Goal: Task Accomplishment & Management: Complete application form

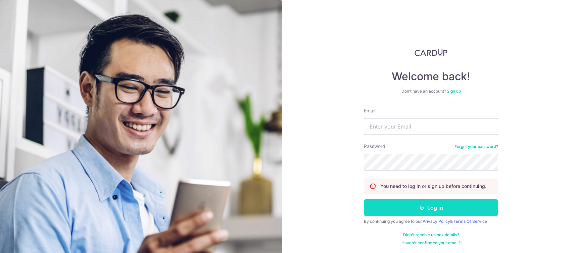
type input "leslie@elements.com.sg"
click at [435, 208] on button "Log in" at bounding box center [431, 207] width 134 height 17
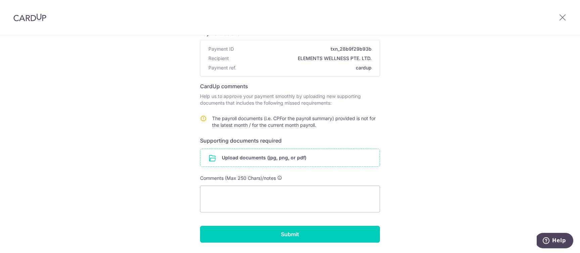
scroll to position [57, 0]
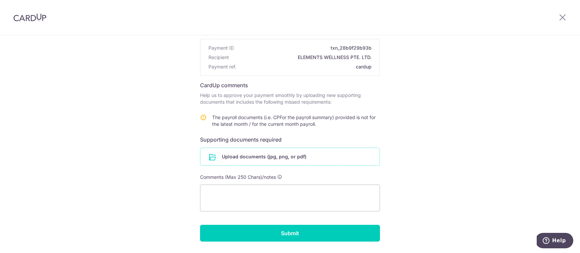
click at [273, 157] on input "file" at bounding box center [289, 156] width 179 height 17
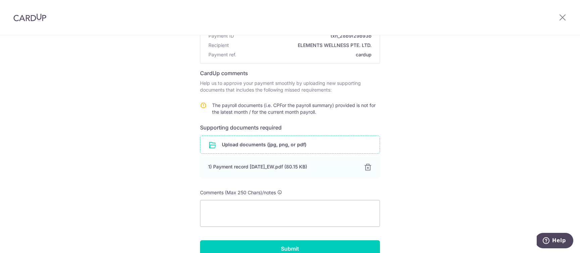
scroll to position [104, 0]
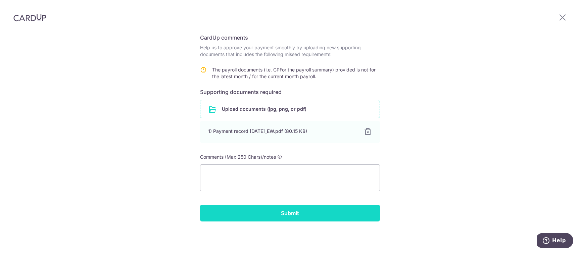
click at [298, 215] on input "Submit" at bounding box center [290, 213] width 180 height 17
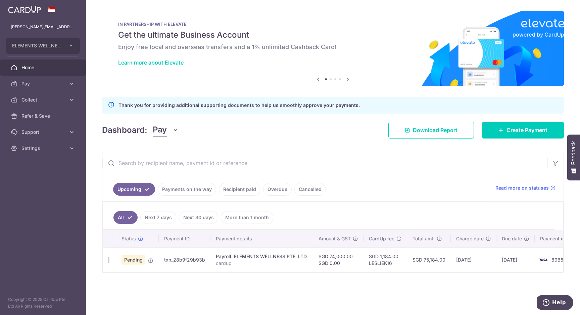
scroll to position [0, 19]
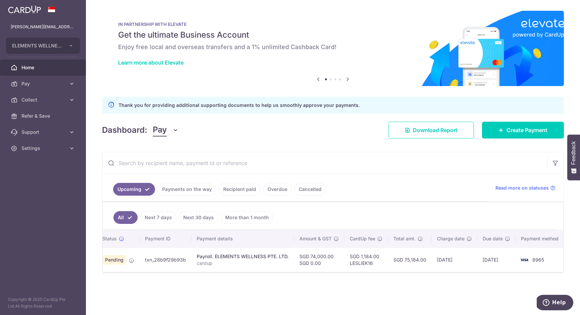
click at [34, 70] on span "Home" at bounding box center [43, 67] width 44 height 7
